Goal: Task Accomplishment & Management: Use online tool/utility

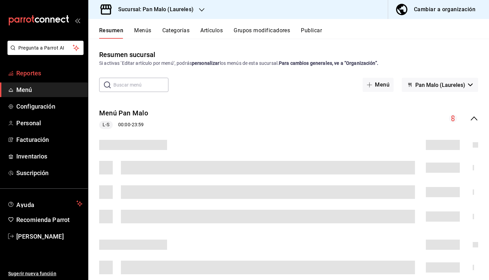
click at [37, 66] on link "Reportes" at bounding box center [44, 73] width 88 height 15
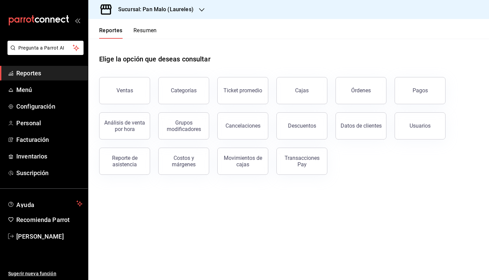
click at [155, 15] on div "Sucursal: Pan Malo (Laureles)" at bounding box center [150, 9] width 113 height 19
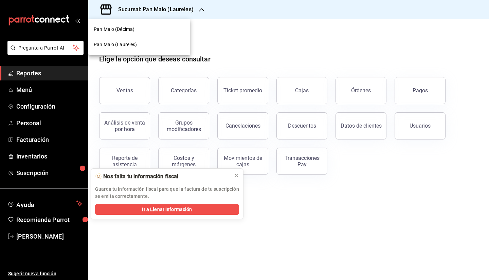
click at [150, 30] on div "Pan Malo (Décima)" at bounding box center [139, 29] width 91 height 7
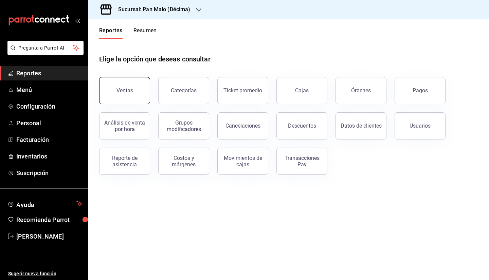
click at [140, 86] on button "Ventas" at bounding box center [124, 90] width 51 height 27
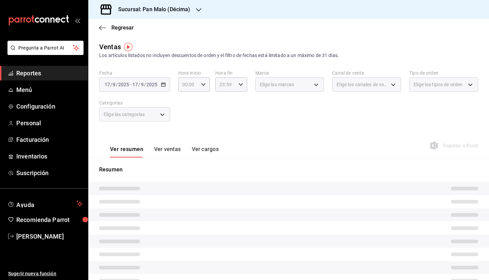
click at [169, 148] on button "Ver ventas" at bounding box center [167, 152] width 27 height 12
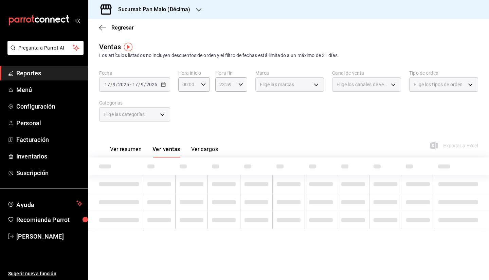
click at [146, 80] on div "[DATE] [DATE] - [DATE] [DATE]" at bounding box center [134, 84] width 71 height 14
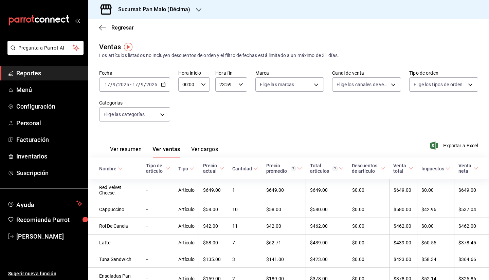
click at [144, 85] on span "/" at bounding box center [145, 84] width 2 height 5
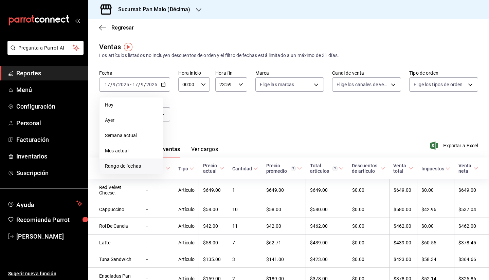
click at [135, 167] on span "Rango de fechas" at bounding box center [131, 166] width 53 height 7
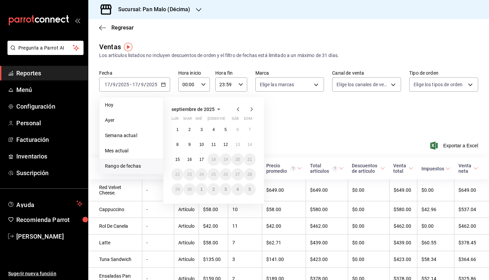
click at [238, 110] on icon "button" at bounding box center [238, 109] width 2 height 4
click at [222, 126] on button "1" at bounding box center [226, 130] width 12 height 12
click at [238, 185] on button "30" at bounding box center [238, 189] width 12 height 12
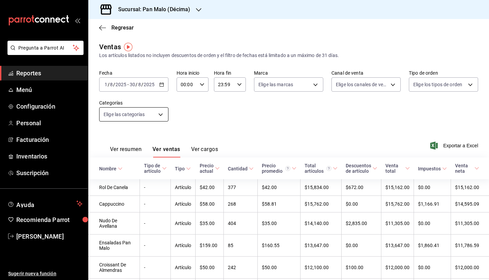
click at [157, 112] on body "Pregunta a Parrot AI Reportes Menú Configuración Personal Facturación Inventari…" at bounding box center [244, 140] width 489 height 280
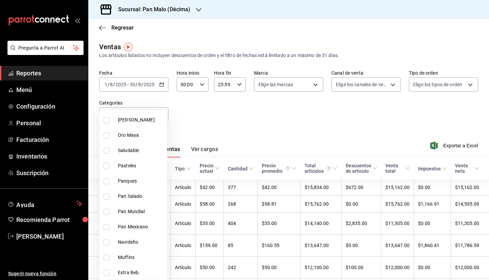
scroll to position [83, 0]
click at [126, 157] on li "Saludable" at bounding box center [133, 150] width 68 height 15
type input "449a7ec3-916a-4a3f-bce9-836dad20a183"
checkbox input "true"
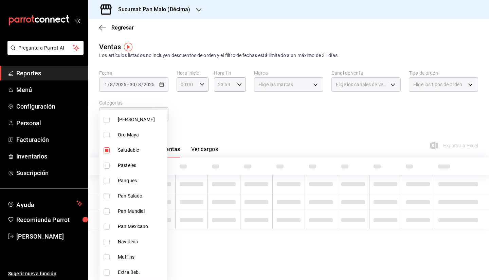
click at [123, 165] on span "Pasteles" at bounding box center [141, 165] width 47 height 7
type input "449a7ec3-916a-4a3f-bce9-836dad20a183,cae0a9d9-d54d-4328-b65b-171427569df5"
checkbox input "true"
click at [129, 181] on span "Panques" at bounding box center [141, 180] width 47 height 7
type input "449a7ec3-916a-4a3f-bce9-836dad20a183,cae0a9d9-d54d-4328-b65b-171427569df5,50ae4…"
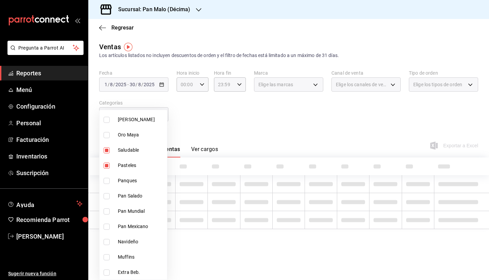
checkbox input "true"
click at [129, 194] on span "Pan Salado" at bounding box center [141, 196] width 47 height 7
type input "449a7ec3-916a-4a3f-bce9-836dad20a183,cae0a9d9-d54d-4328-b65b-171427569df5,50ae4…"
checkbox input "true"
click at [130, 210] on span "Pan Mundial" at bounding box center [141, 211] width 47 height 7
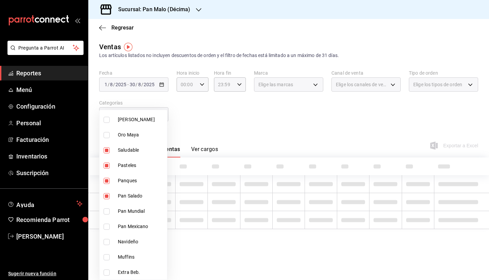
type input "449a7ec3-916a-4a3f-bce9-836dad20a183,cae0a9d9-d54d-4328-b65b-171427569df5,50ae4…"
checkbox input "true"
click at [130, 225] on span "Pan Mexicano" at bounding box center [141, 226] width 47 height 7
type input "449a7ec3-916a-4a3f-bce9-836dad20a183,cae0a9d9-d54d-4328-b65b-171427569df5,50ae4…"
checkbox input "true"
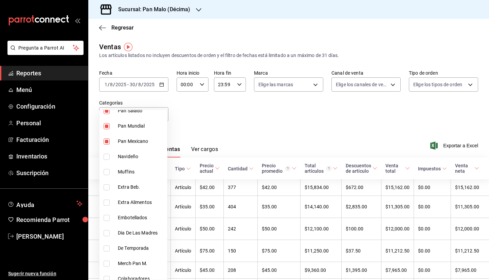
scroll to position [167, 0]
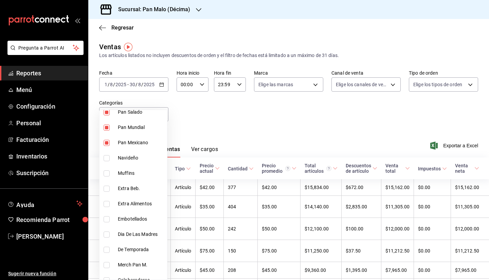
click at [140, 239] on li "Dia De Las Madres" at bounding box center [133, 234] width 68 height 15
type input "449a7ec3-916a-4a3f-bce9-836dad20a183,cae0a9d9-d54d-4328-b65b-171427569df5,50ae4…"
checkbox input "true"
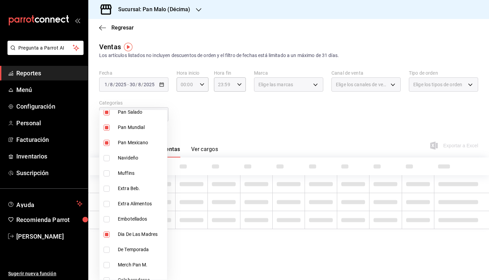
click at [140, 250] on span "De Temporada" at bounding box center [141, 249] width 47 height 7
type input "449a7ec3-916a-4a3f-bce9-836dad20a183,cae0a9d9-d54d-4328-b65b-171427569df5,50ae4…"
checkbox input "true"
click at [261, 113] on div at bounding box center [244, 140] width 489 height 280
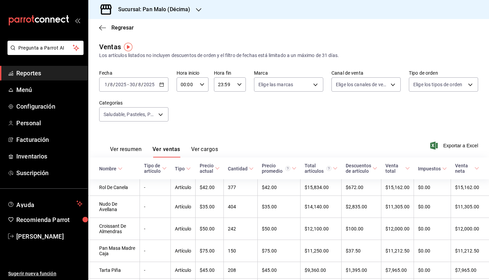
click at [451, 151] on div "Ver resumen Ver ventas Ver cargos Exportar a Excel" at bounding box center [288, 144] width 401 height 28
click at [449, 149] on span "Exportar a Excel" at bounding box center [455, 146] width 47 height 8
